Goal: Find contact information: Obtain details needed to contact an individual or organization

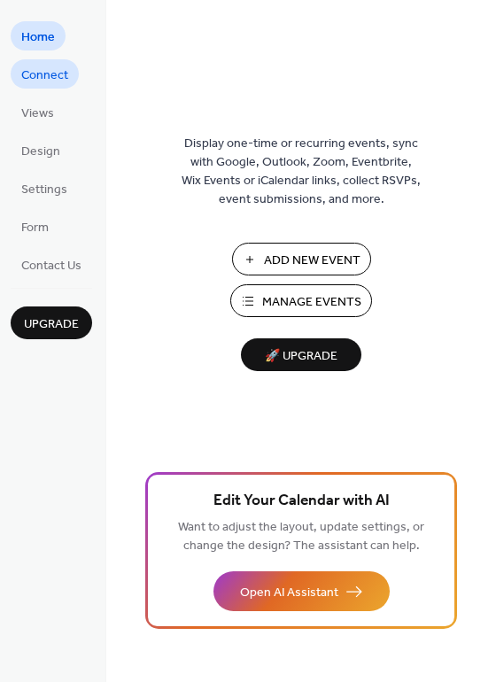
click at [30, 82] on span "Connect" at bounding box center [44, 75] width 47 height 19
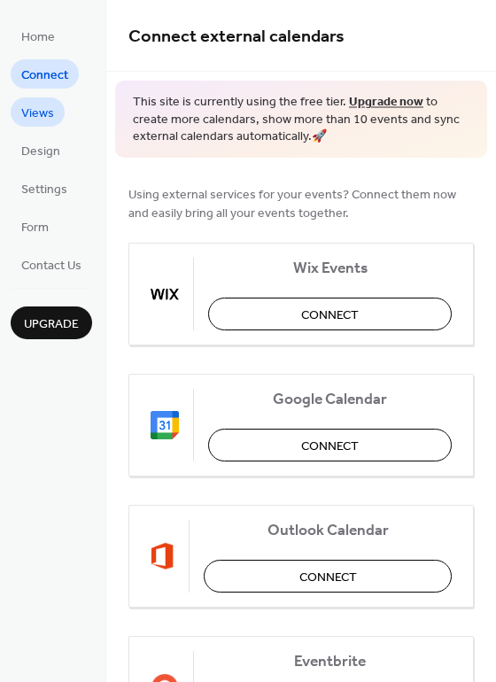
click at [41, 123] on span "Views" at bounding box center [37, 114] width 33 height 19
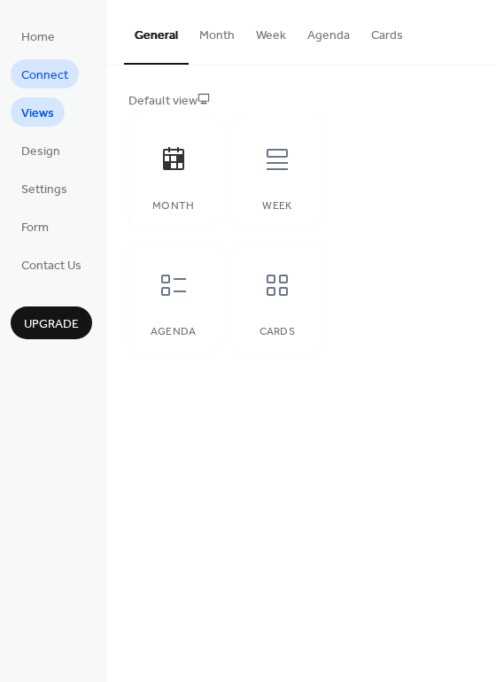
click at [43, 79] on span "Connect" at bounding box center [44, 75] width 47 height 19
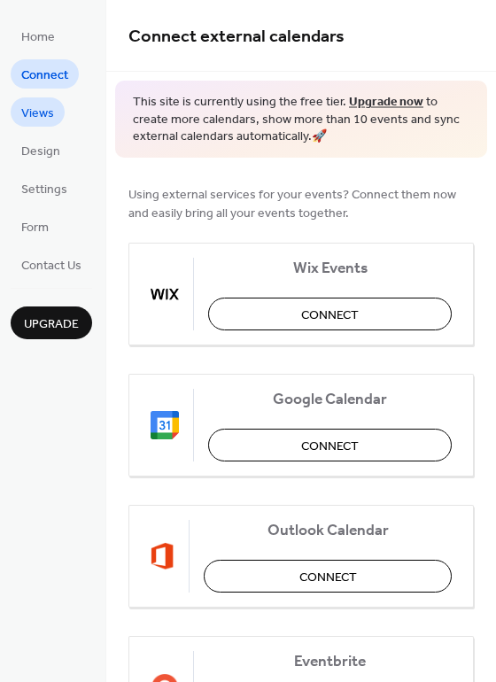
click at [47, 113] on span "Views" at bounding box center [37, 114] width 33 height 19
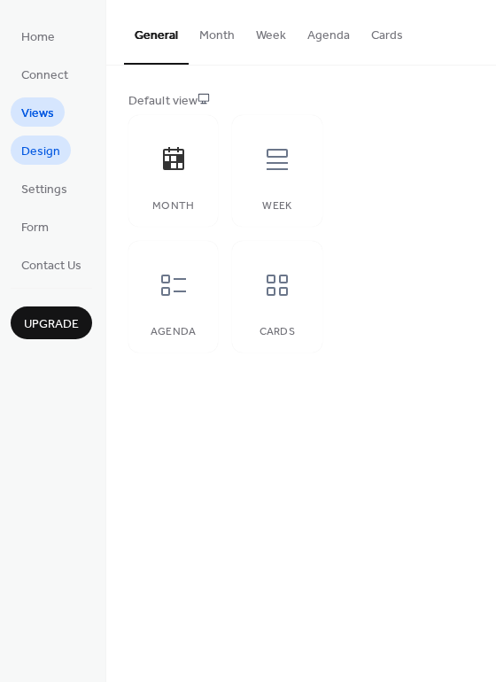
click at [53, 155] on span "Design" at bounding box center [40, 152] width 39 height 19
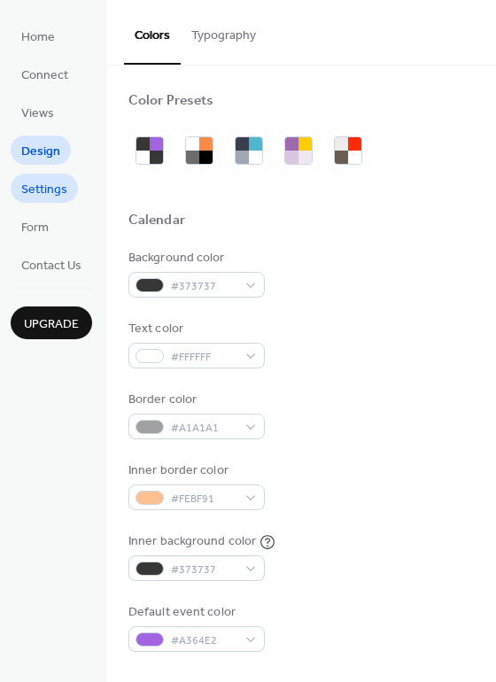
click at [52, 181] on span "Settings" at bounding box center [44, 190] width 46 height 19
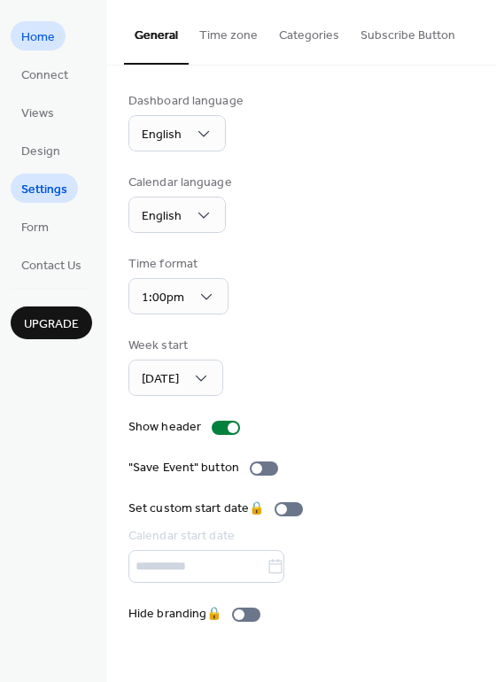
click at [38, 49] on link "Home" at bounding box center [38, 35] width 55 height 29
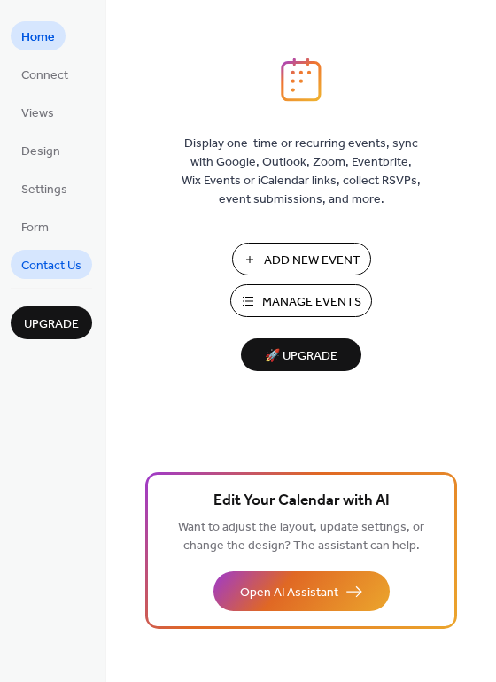
click at [64, 257] on span "Contact Us" at bounding box center [51, 266] width 60 height 19
